Goal: Task Accomplishment & Management: Complete application form

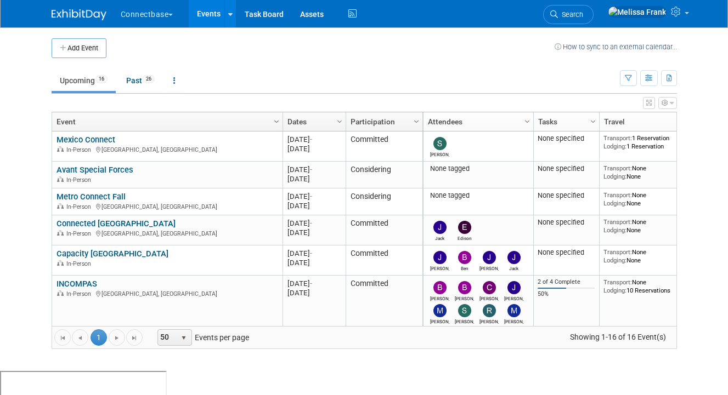
scroll to position [138, 0]
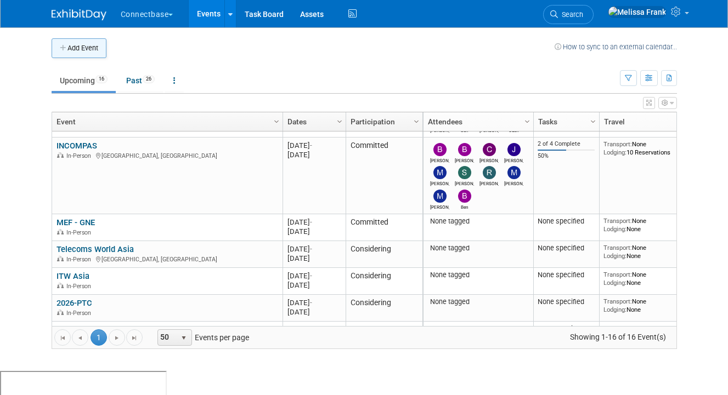
click at [87, 49] on button "Add Event" at bounding box center [79, 48] width 55 height 20
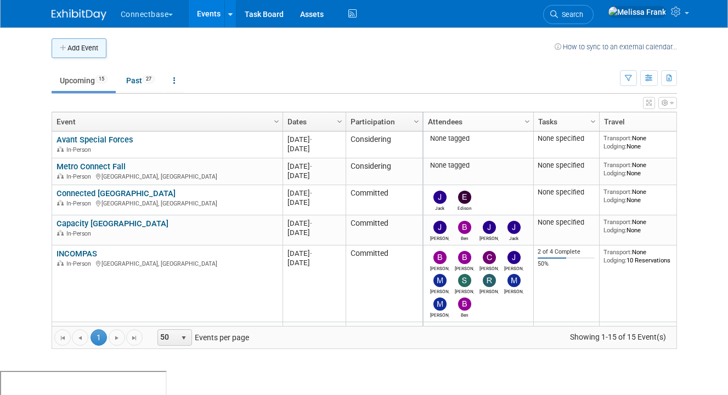
click at [89, 48] on button "Add Event" at bounding box center [79, 48] width 55 height 20
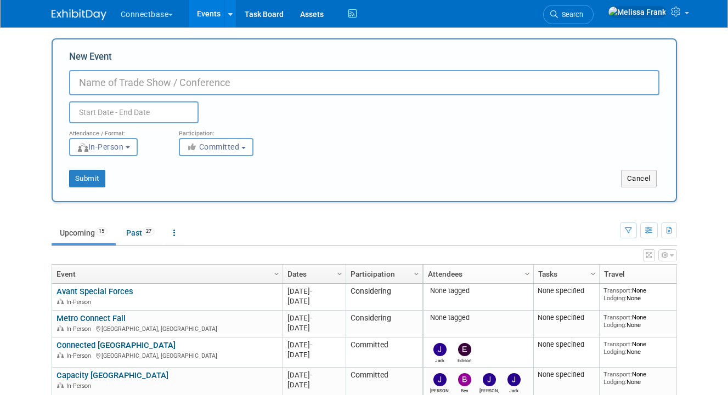
paste input "C3 Technology Summit"
type input "C3 Technology Summit"
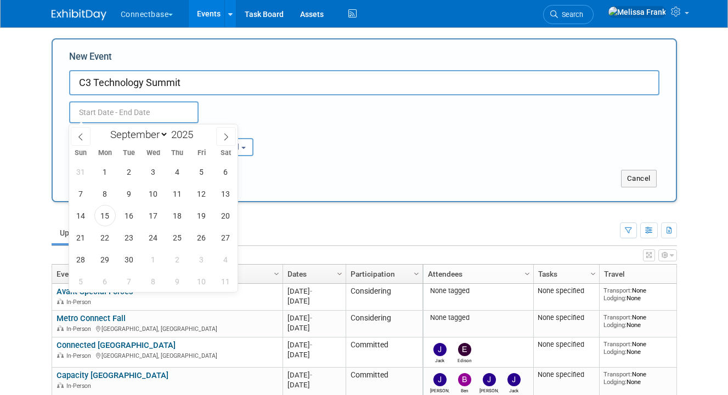
click at [142, 112] on input "text" at bounding box center [133, 112] width 129 height 22
click at [109, 234] on span "22" at bounding box center [104, 237] width 21 height 21
click at [133, 231] on span "23" at bounding box center [128, 237] width 21 height 21
type input "Sep 22, 2025 to Sep 23, 2025"
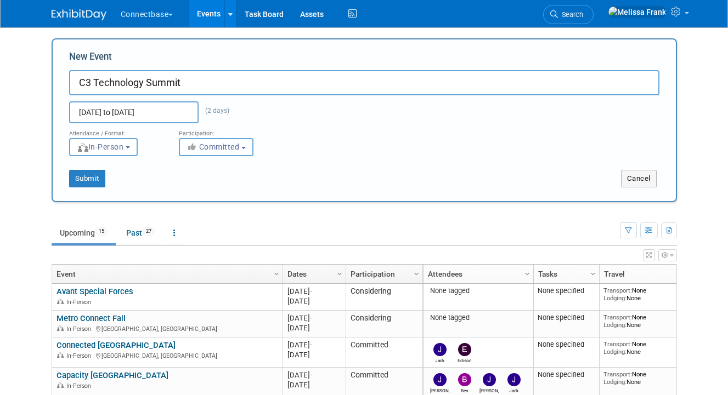
click at [214, 145] on span "Committed" at bounding box center [212, 147] width 53 height 9
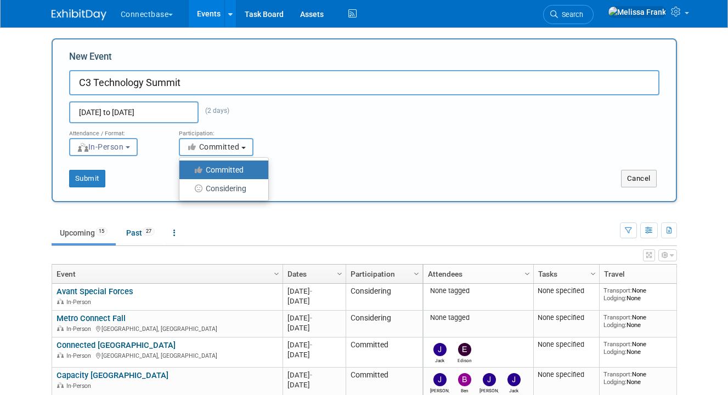
click at [214, 145] on span "Committed" at bounding box center [212, 147] width 53 height 9
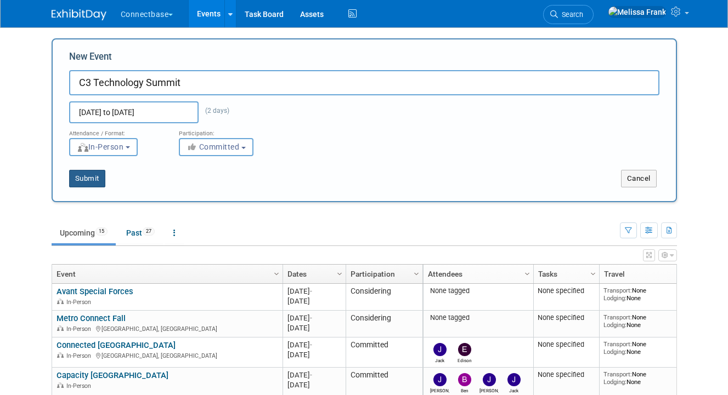
click at [100, 178] on button "Submit" at bounding box center [87, 179] width 36 height 18
